Goal: Information Seeking & Learning: Check status

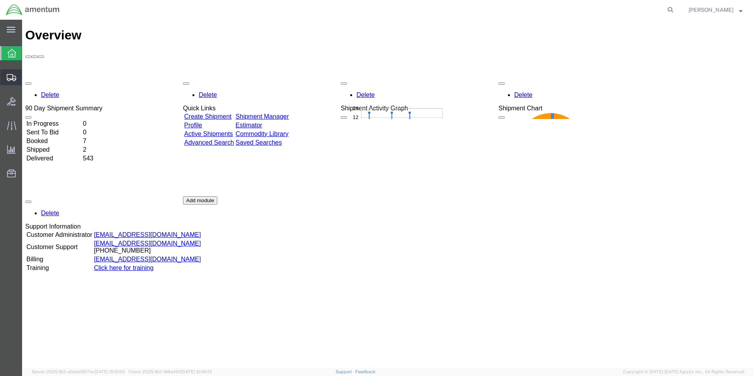
click at [0, 0] on span "Shipment Manager" at bounding box center [0, 0] width 0 height 0
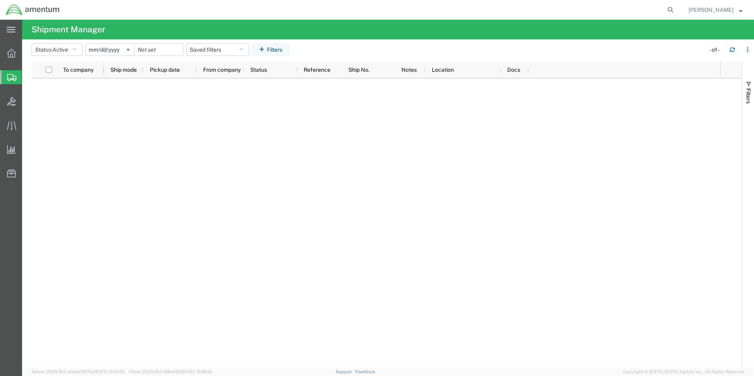
click at [0, 0] on span "Shipment Manager" at bounding box center [0, 0] width 0 height 0
click at [15, 57] on icon at bounding box center [11, 53] width 9 height 9
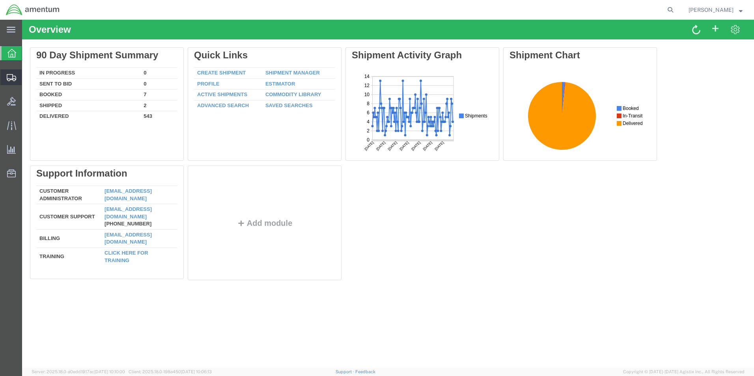
click at [0, 0] on span "Shipment Manager" at bounding box center [0, 0] width 0 height 0
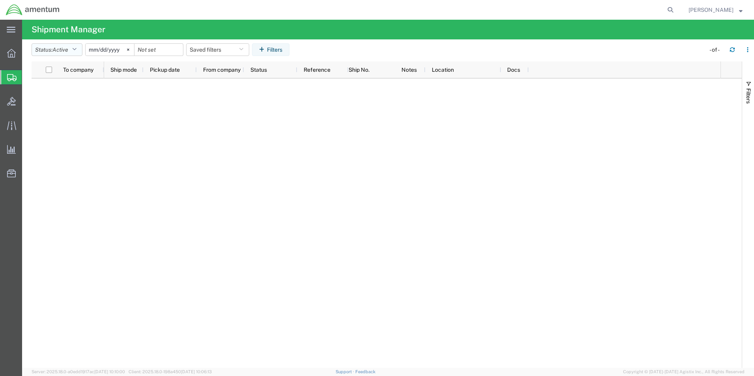
click at [76, 49] on icon "button" at bounding box center [74, 50] width 4 height 6
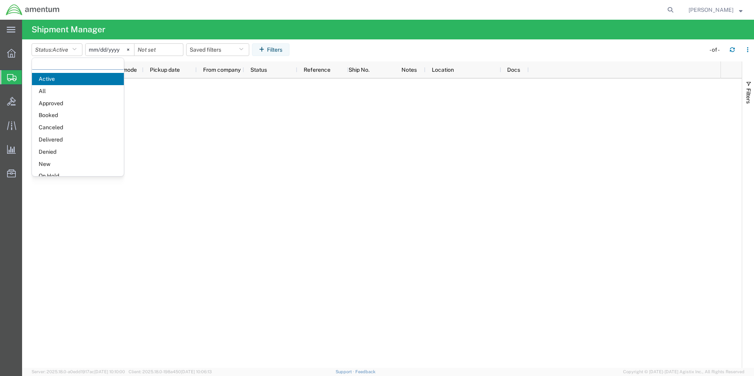
click at [73, 65] on input "text" at bounding box center [78, 64] width 92 height 12
paste input "S588-25245-6985"
type input "S588-25245-6985"
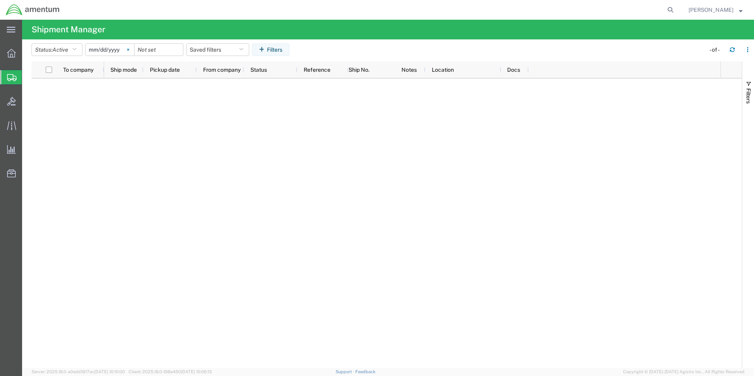
click at [130, 49] on svg-icon at bounding box center [128, 50] width 12 height 12
click at [268, 52] on button "Filters" at bounding box center [270, 49] width 37 height 13
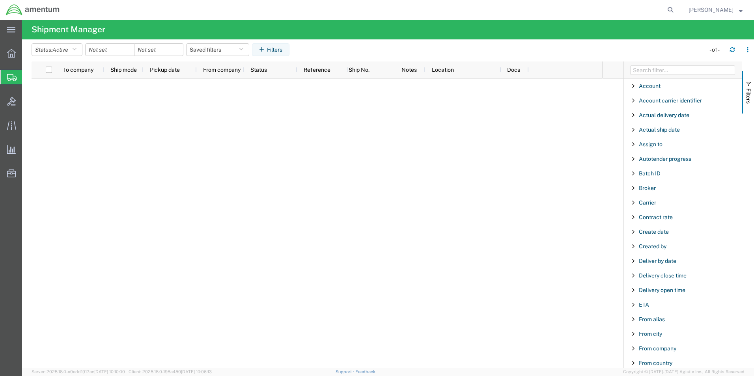
click at [576, 48] on agx-table-filter-chips "Status: Active S588-25245-6985 Active Saved filters Filters" at bounding box center [366, 52] width 669 height 18
click at [649, 71] on input "Filter Columns Input" at bounding box center [682, 69] width 105 height 9
paste input "S588-25245-6985"
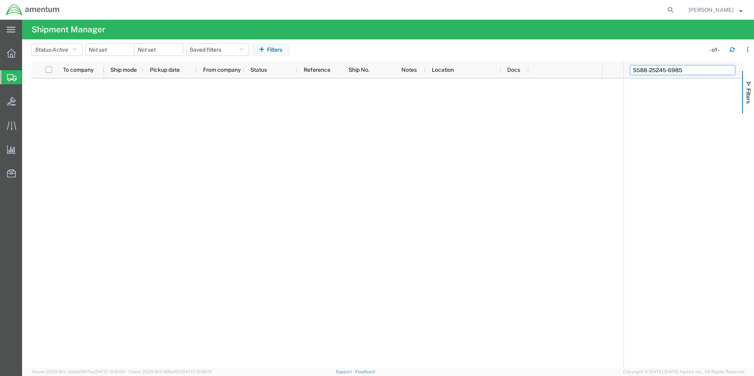
type input "S588-25245-6985"
click at [686, 67] on input "S588-25245-6985" at bounding box center [682, 69] width 105 height 9
click at [745, 93] on span "Filters" at bounding box center [748, 95] width 6 height 15
click at [13, 58] on div at bounding box center [11, 53] width 22 height 16
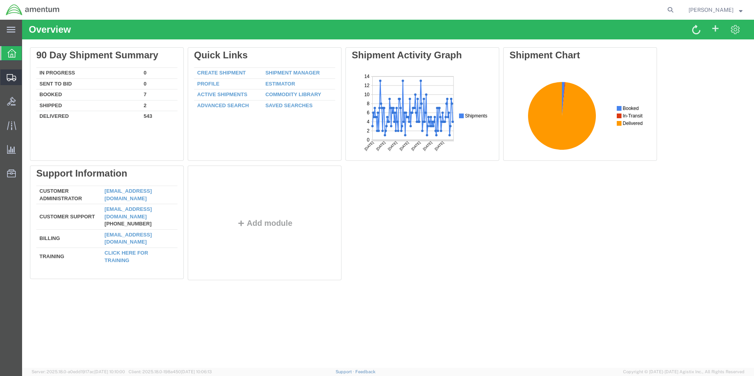
click at [0, 0] on span "Shipment Manager" at bounding box center [0, 0] width 0 height 0
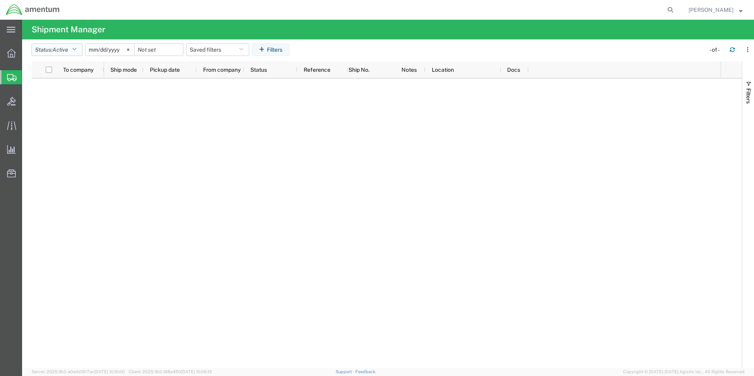
click at [76, 49] on icon "button" at bounding box center [74, 50] width 4 height 6
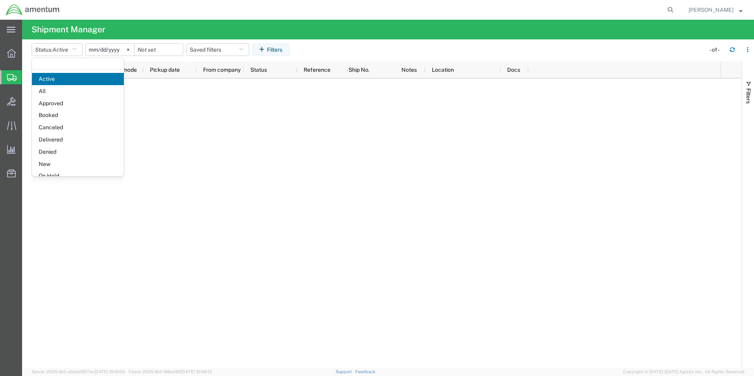
click at [484, 47] on agx-table-filter-chips "Status: Active Active All Approved Booked Canceled Delivered Denied New On Hold…" at bounding box center [366, 52] width 669 height 18
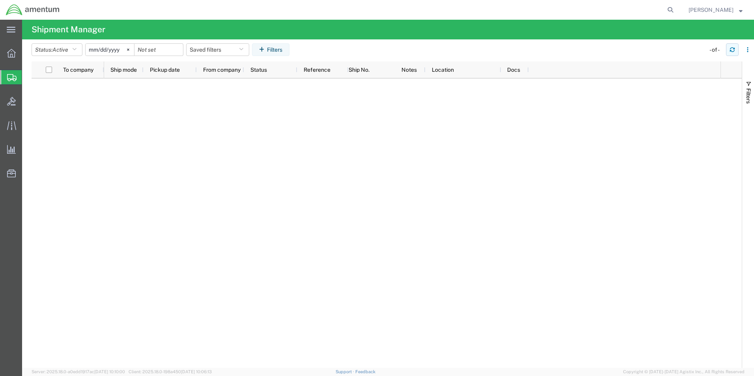
click at [726, 49] on button "button" at bounding box center [732, 49] width 13 height 13
click at [727, 50] on button "button" at bounding box center [732, 49] width 13 height 13
click at [736, 49] on button "button" at bounding box center [732, 49] width 13 height 13
click at [728, 48] on button "button" at bounding box center [732, 49] width 13 height 13
click at [747, 51] on icon "button" at bounding box center [747, 50] width 6 height 6
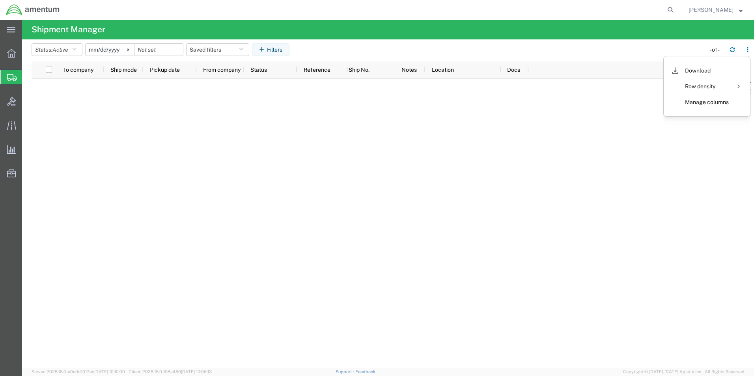
drag, startPoint x: 599, startPoint y: 179, endPoint x: 612, endPoint y: 177, distance: 13.2
click at [608, 178] on div at bounding box center [412, 222] width 616 height 289
click at [746, 86] on span "button" at bounding box center [748, 84] width 6 height 6
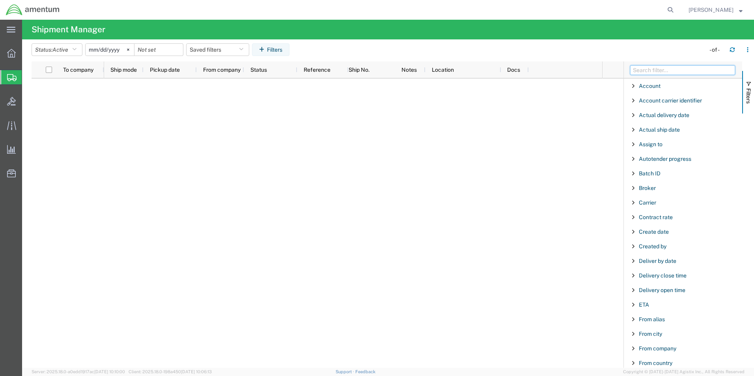
click at [664, 71] on input "Filter Columns Input" at bounding box center [682, 69] width 105 height 9
paste input "S588-25245-6985"
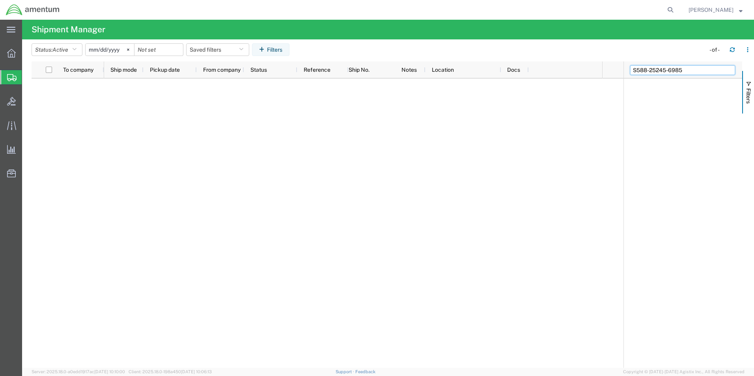
type input "S588-25245-6985"
click at [15, 122] on icon at bounding box center [11, 125] width 9 height 9
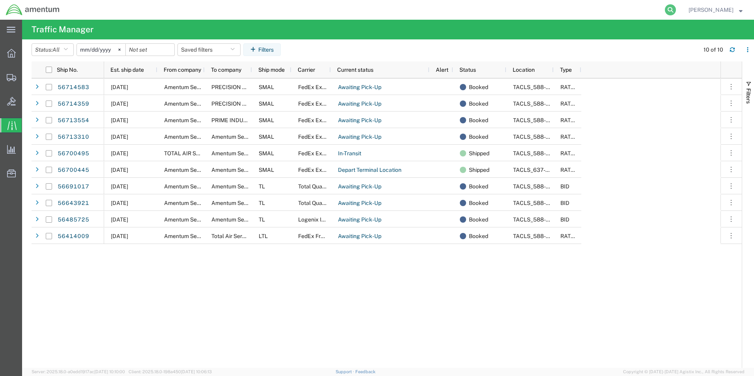
click at [671, 8] on icon at bounding box center [669, 9] width 11 height 11
click at [576, 12] on input "search" at bounding box center [545, 9] width 240 height 19
paste input "S588-25245-6985"
type input "S588-25245-6985"
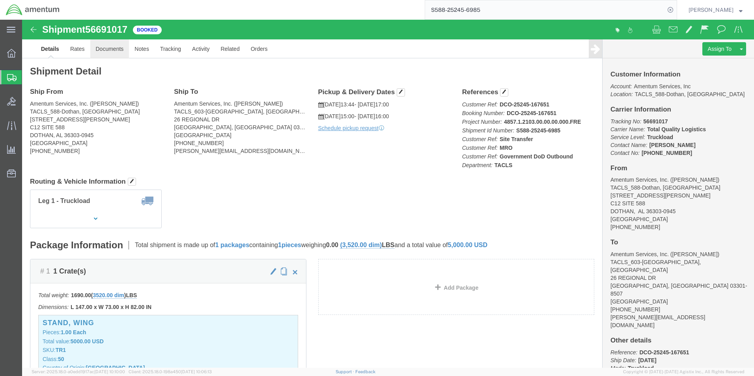
click link "Documents"
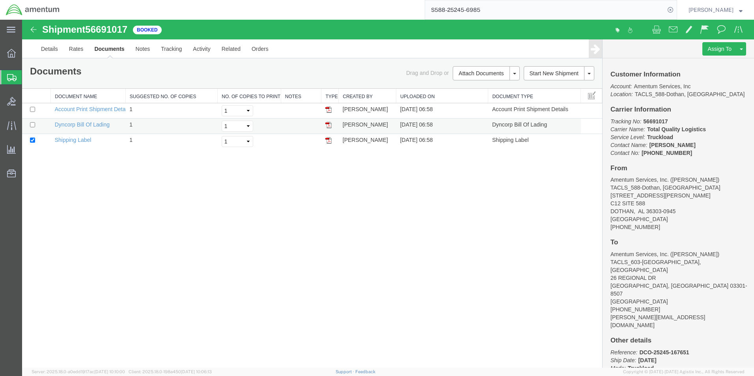
click at [326, 127] on img at bounding box center [328, 125] width 6 height 6
